Goal: Task Accomplishment & Management: Use online tool/utility

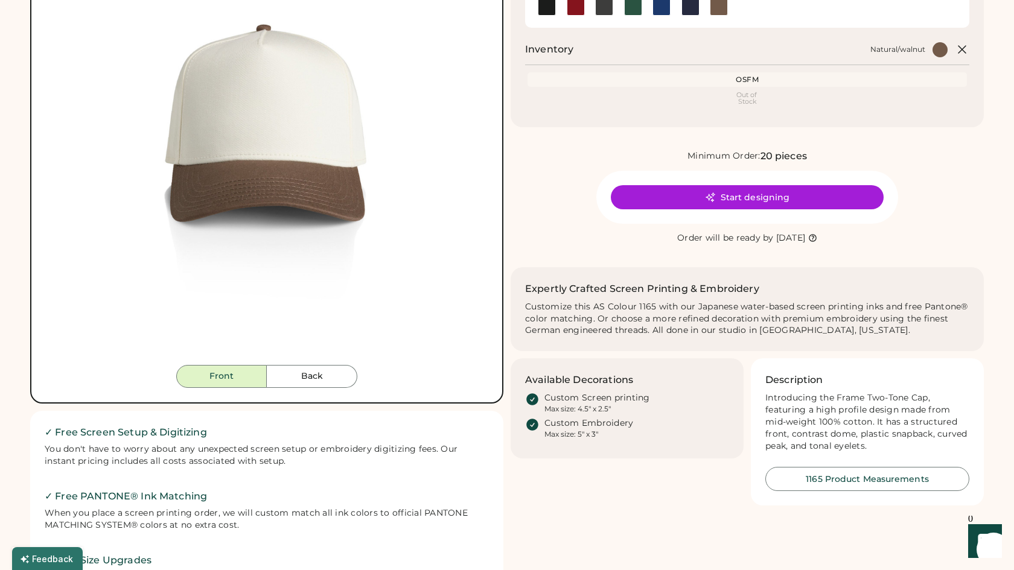
scroll to position [176, 0]
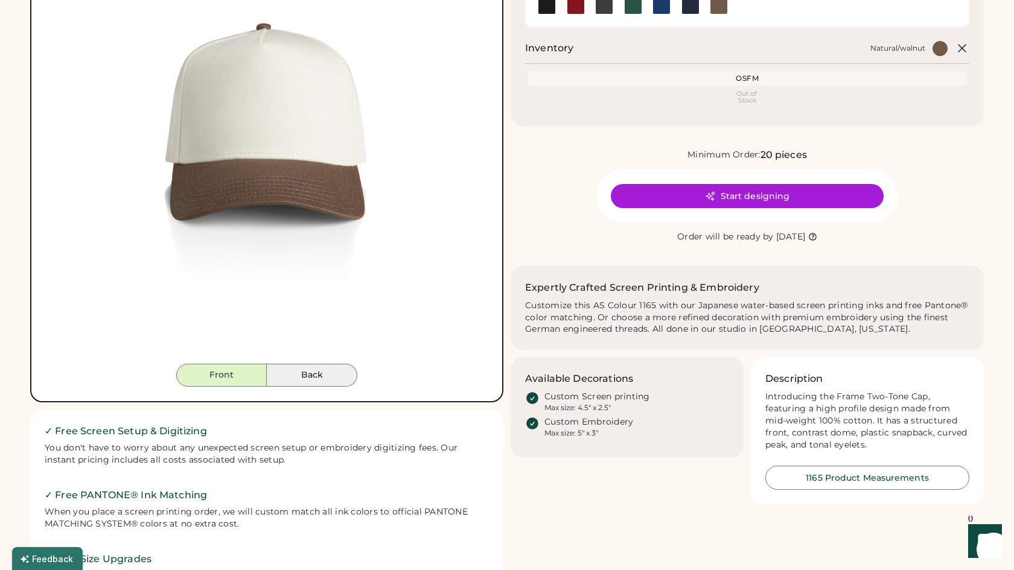
click at [313, 379] on button "Back" at bounding box center [312, 375] width 91 height 23
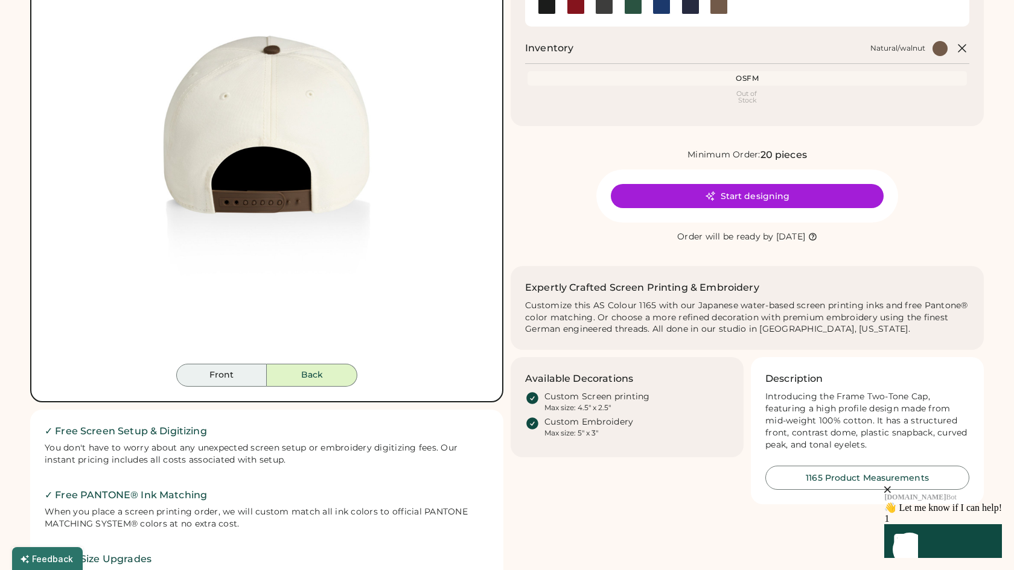
click at [246, 378] on button "Front" at bounding box center [221, 375] width 91 height 23
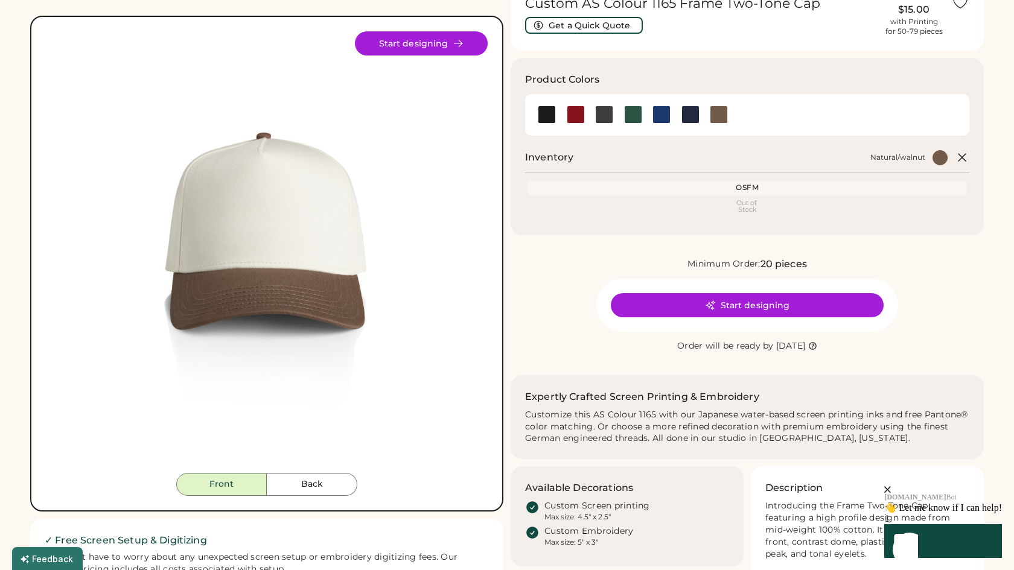
scroll to position [63, 0]
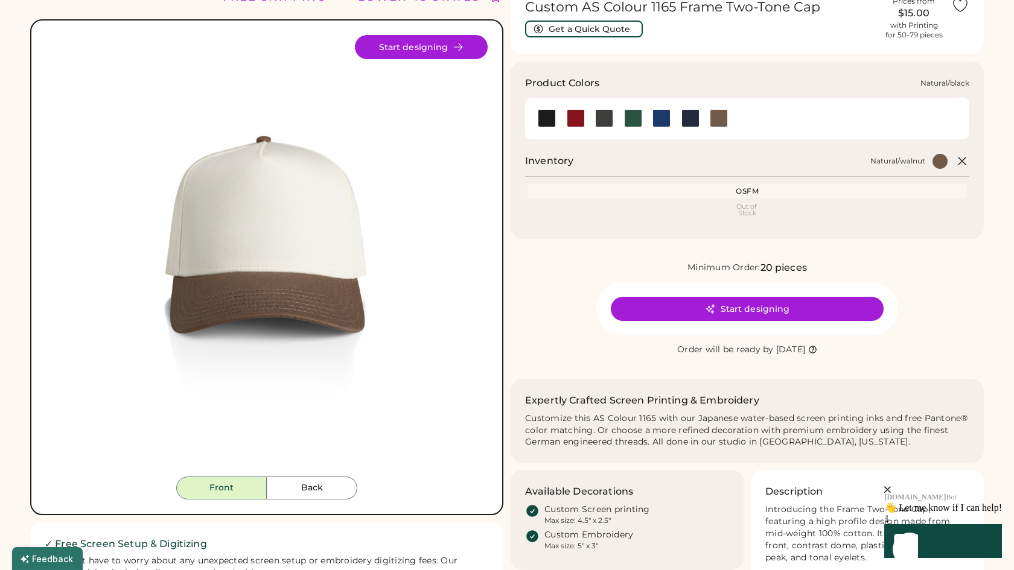
click at [548, 116] on div at bounding box center [547, 118] width 18 height 18
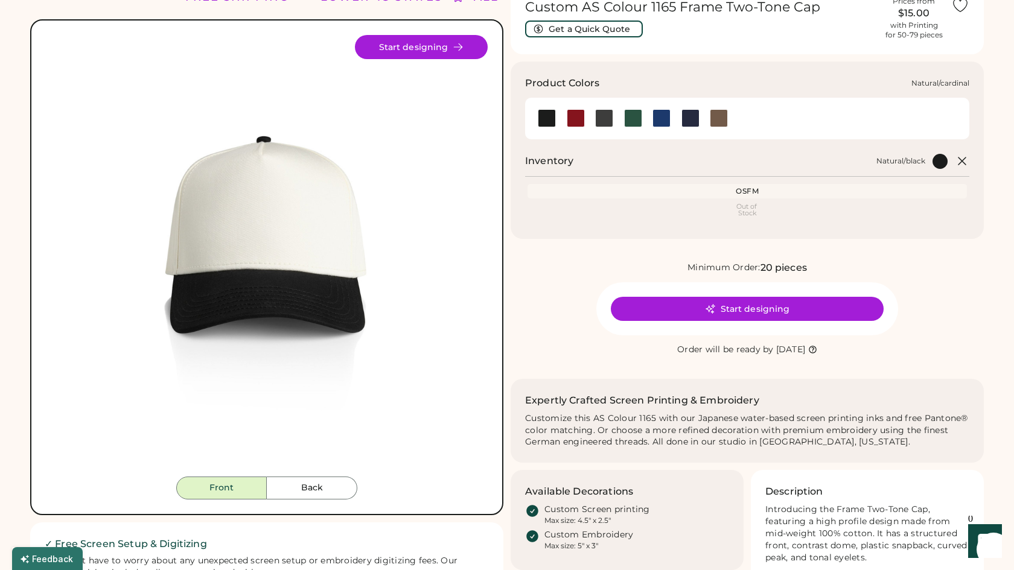
click at [569, 118] on div at bounding box center [576, 118] width 18 height 18
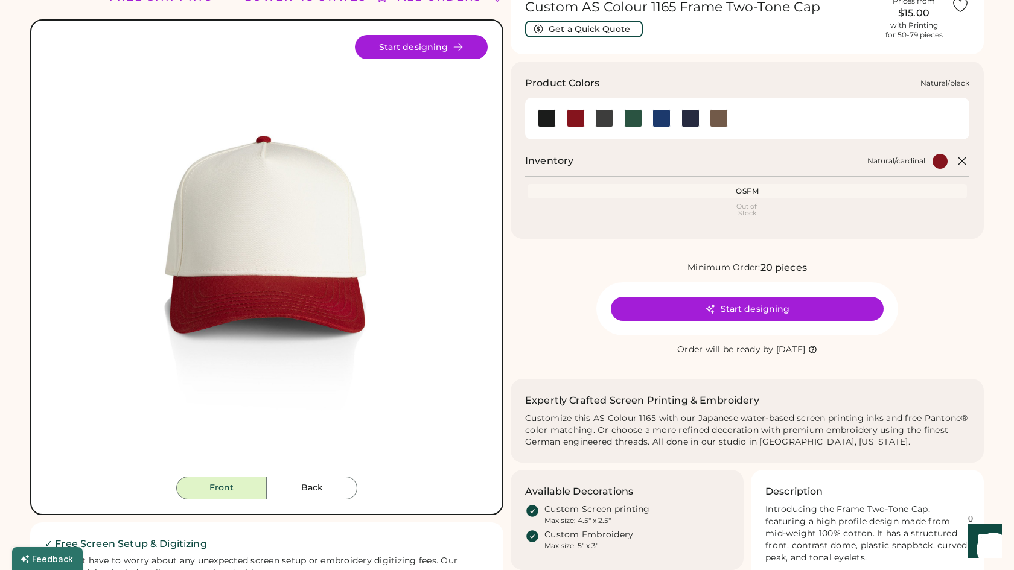
click at [552, 116] on div at bounding box center [547, 118] width 18 height 18
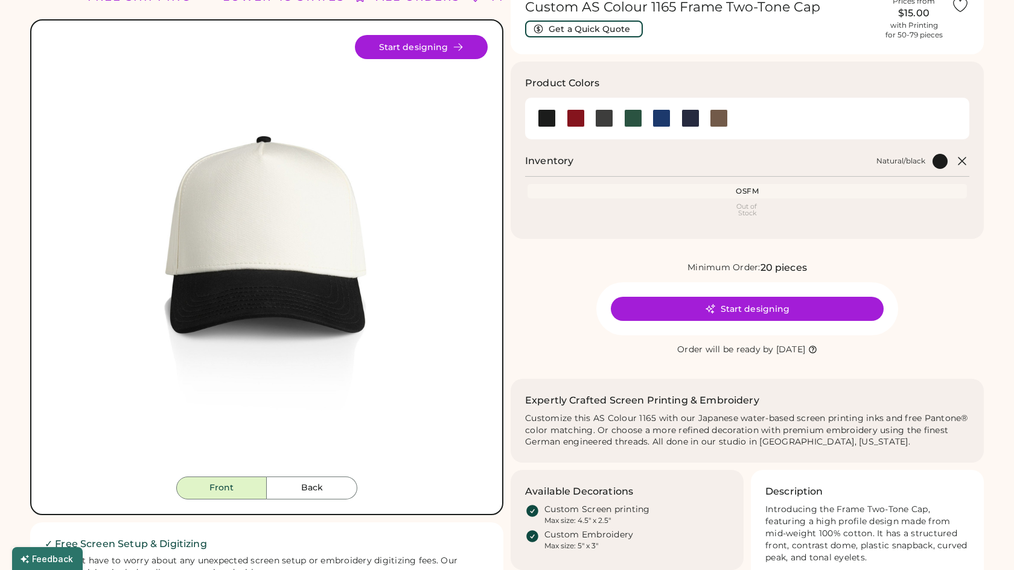
click at [736, 305] on button "Start designing" at bounding box center [747, 309] width 273 height 24
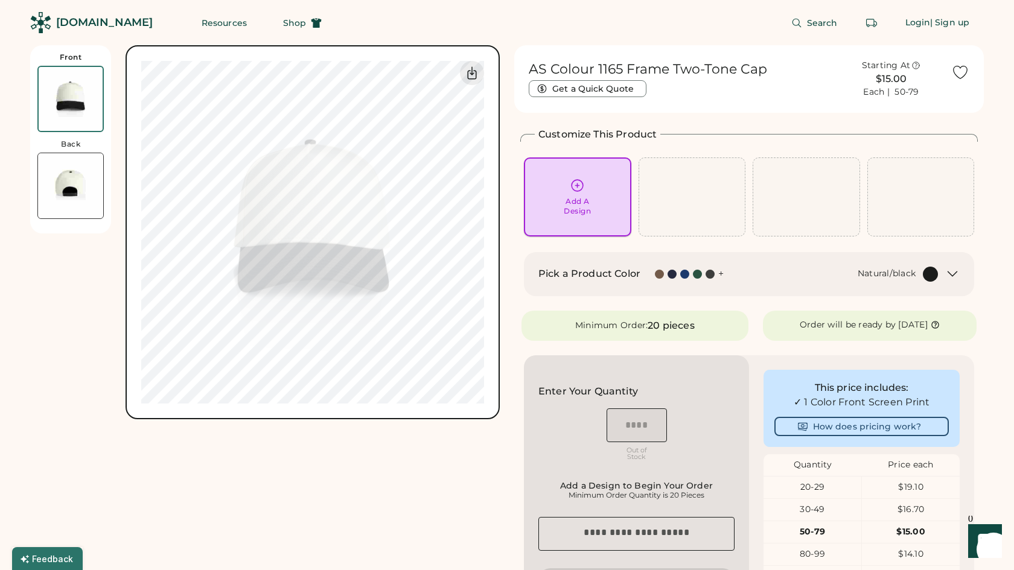
click at [598, 177] on div "Add A Design" at bounding box center [577, 197] width 107 height 79
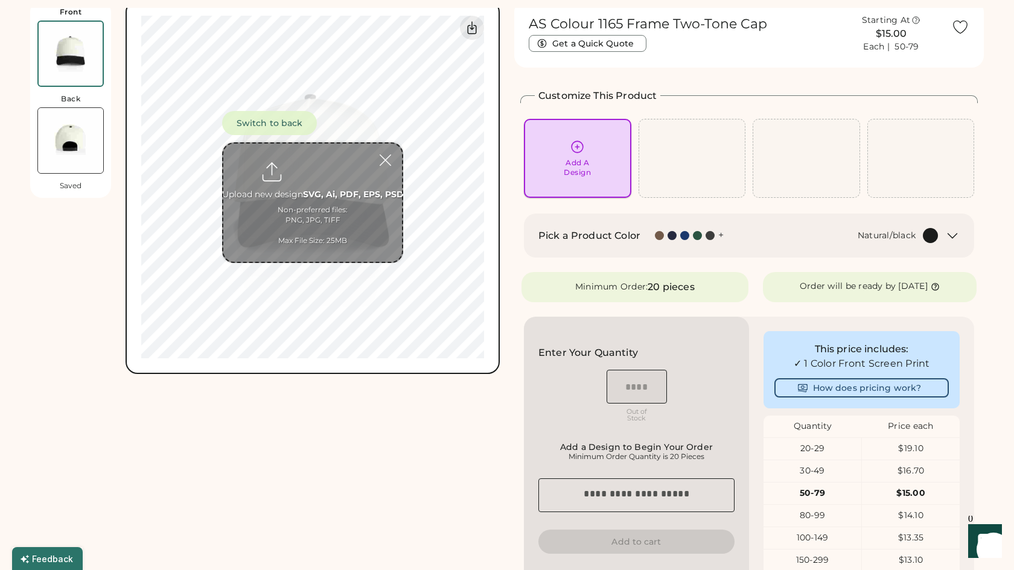
scroll to position [45, 0]
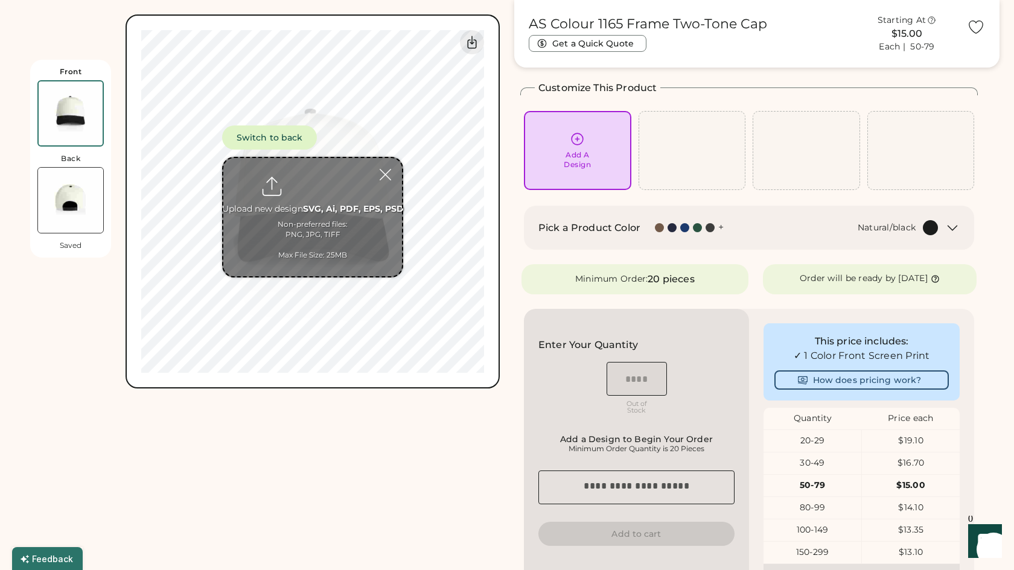
click at [377, 258] on input "file" at bounding box center [312, 217] width 179 height 118
type input "**********"
